Goal: Find specific page/section: Find specific page/section

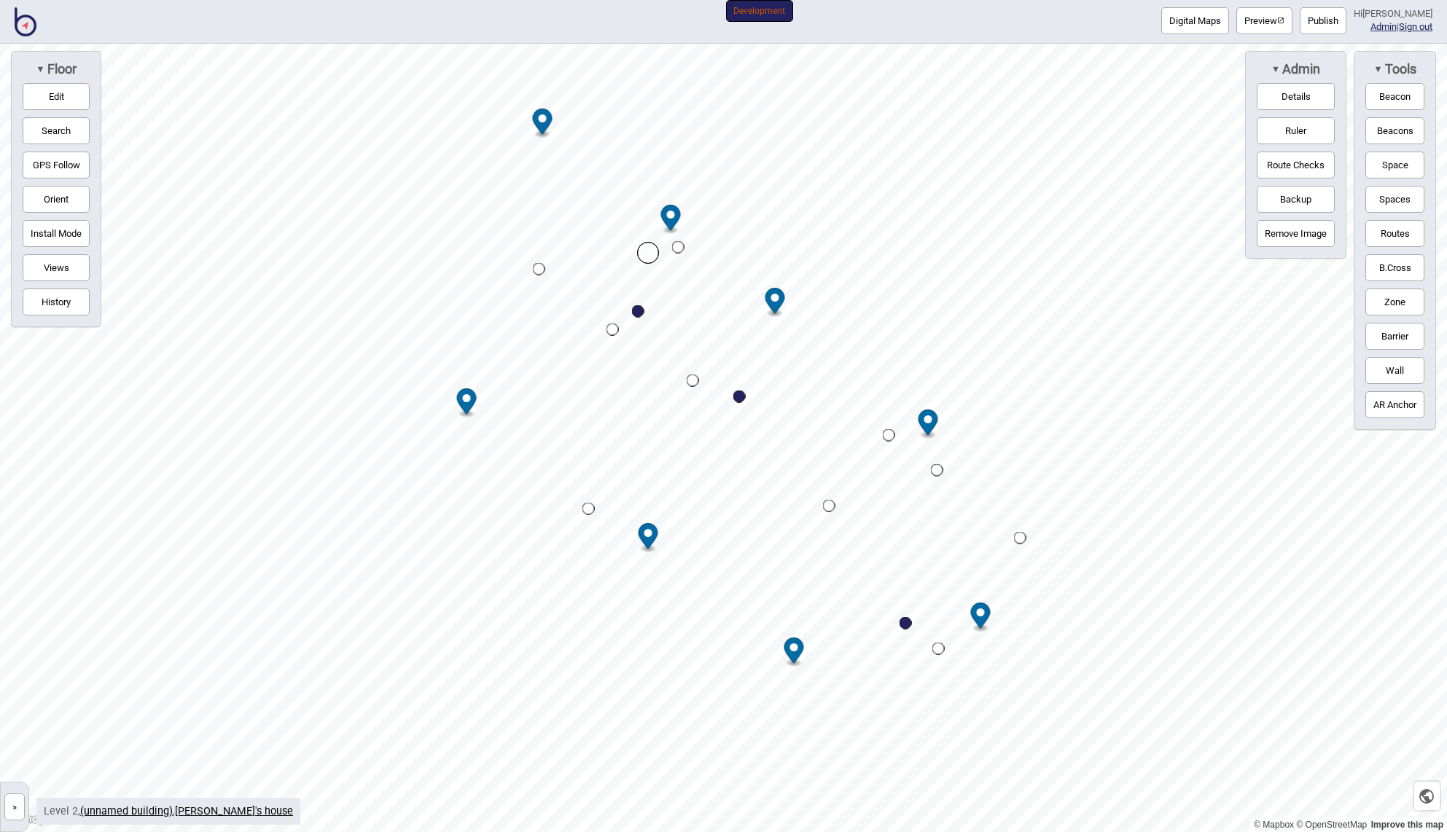
click at [14, 807] on button "»" at bounding box center [14, 807] width 20 height 27
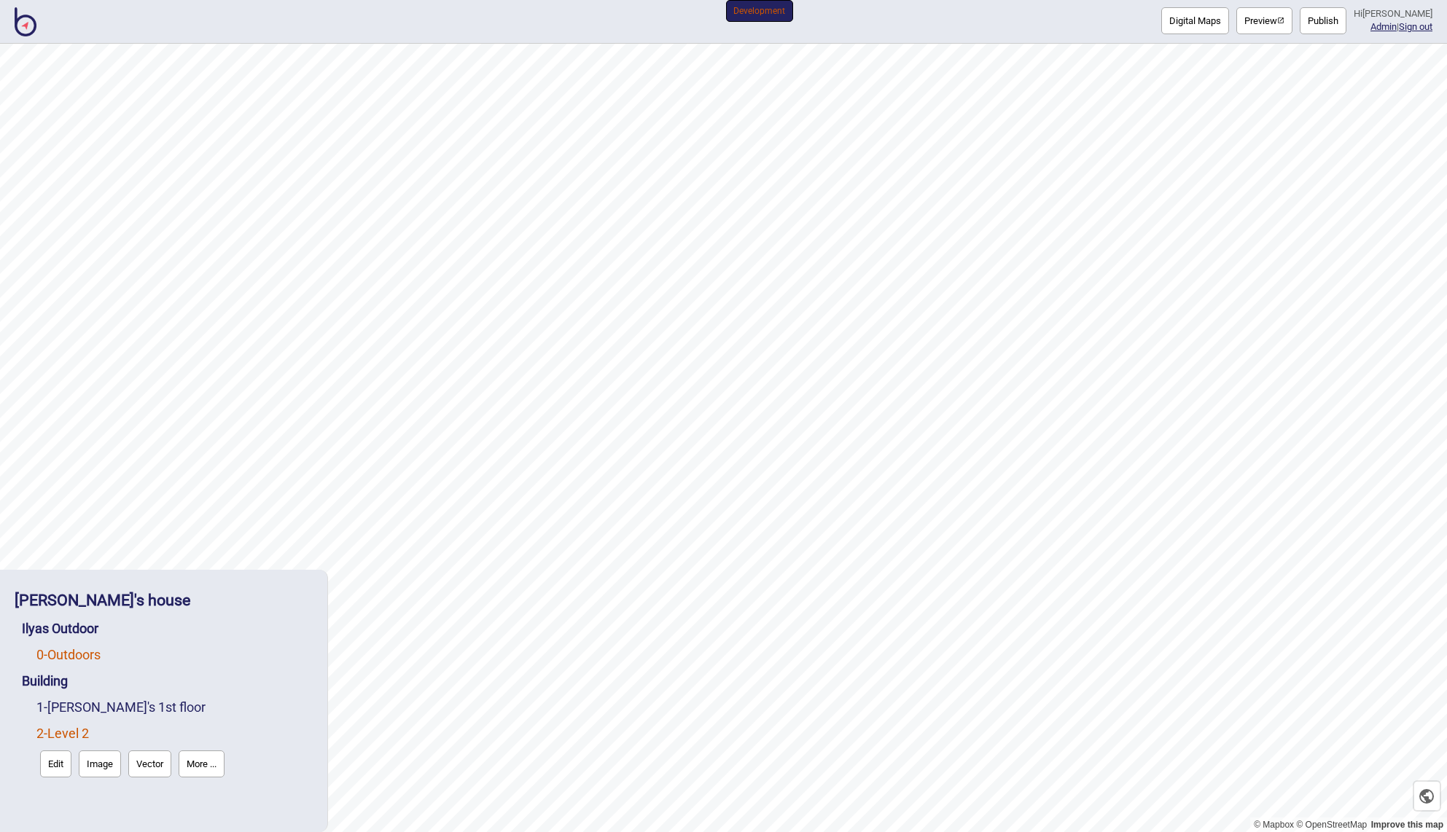
click at [92, 652] on link "0 - Outdoors" at bounding box center [68, 654] width 64 height 15
click at [238, 680] on button "More ..." at bounding box center [245, 685] width 46 height 27
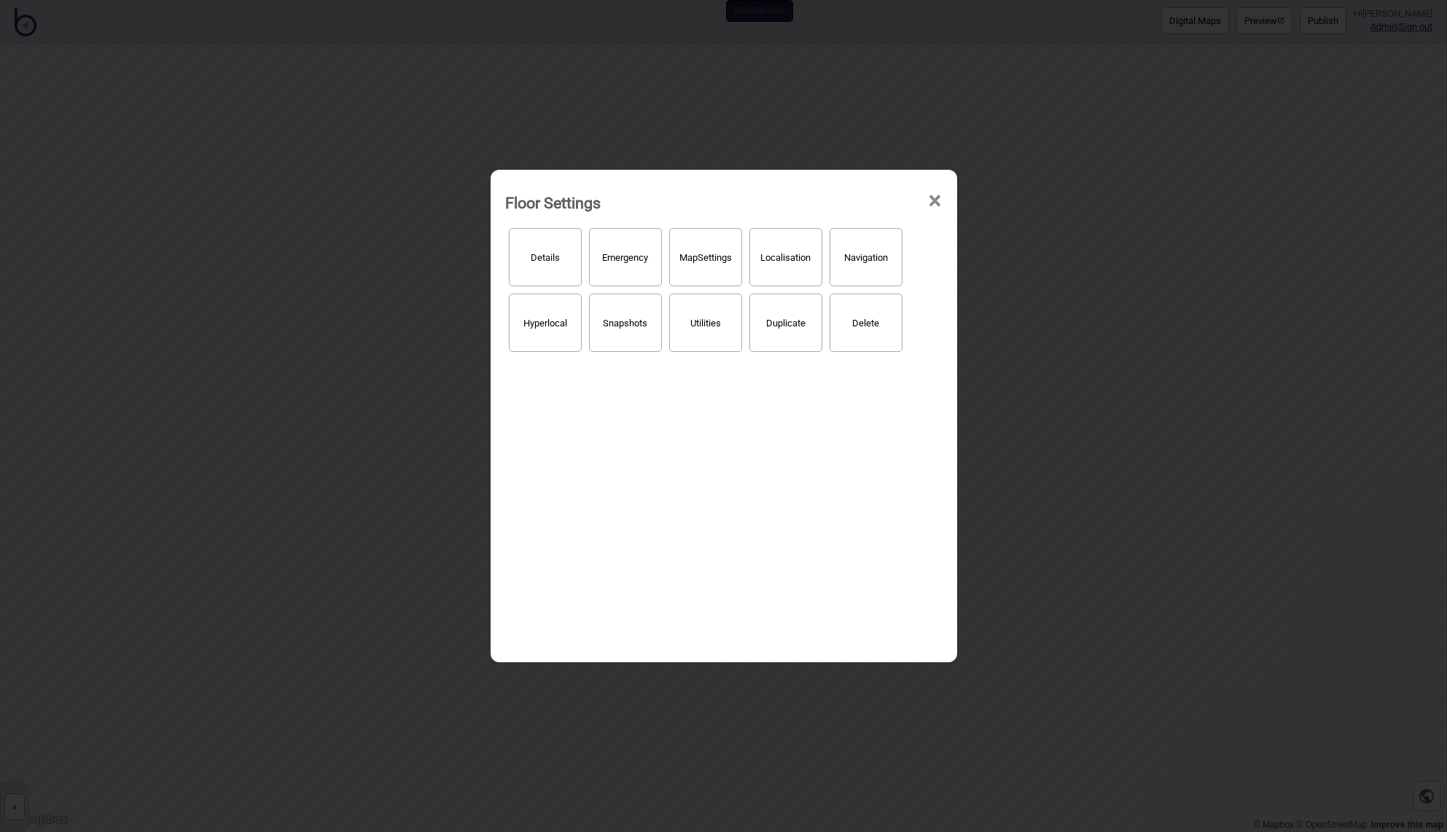
click at [566, 324] on button "Hyperlocal" at bounding box center [545, 323] width 73 height 58
